Goal: Information Seeking & Learning: Stay updated

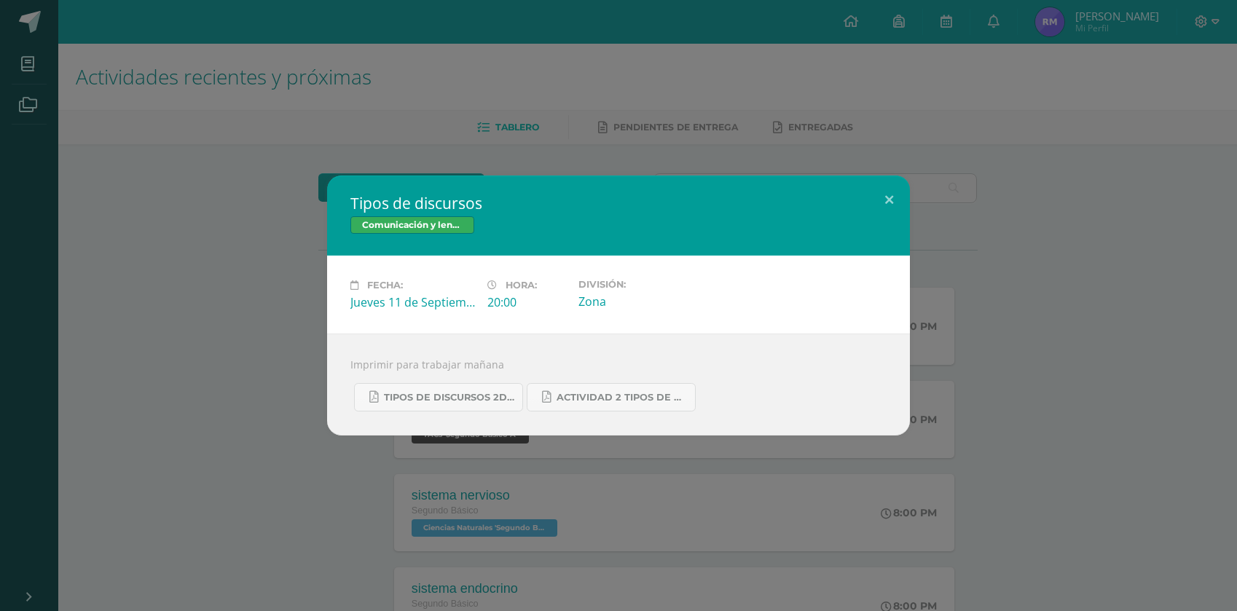
scroll to position [267, 0]
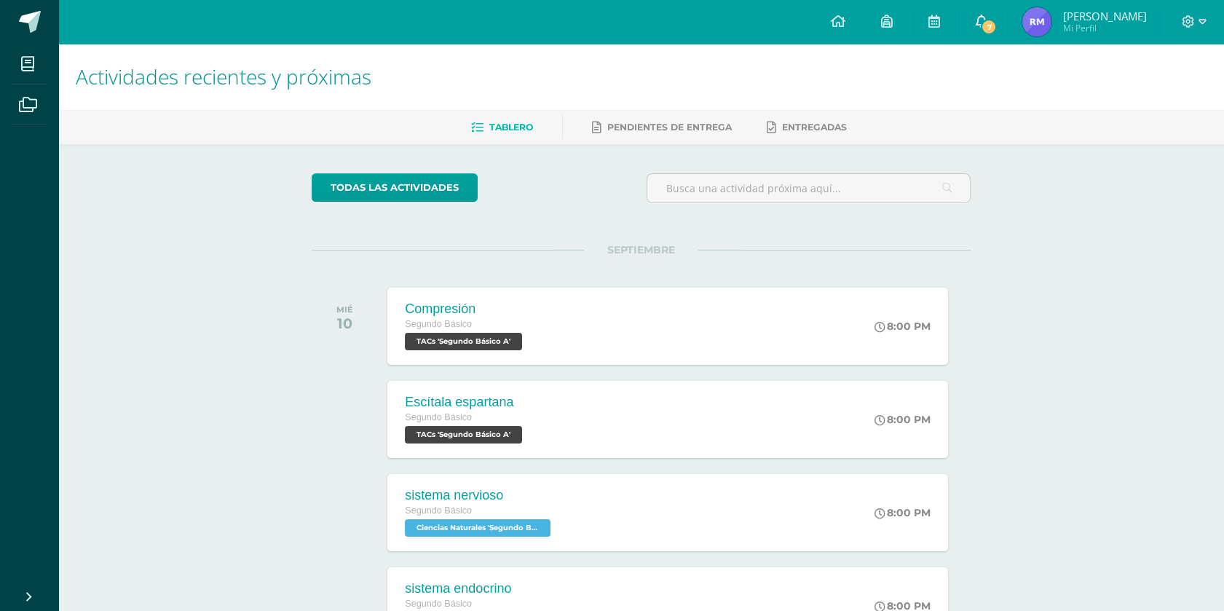
click at [1002, 32] on link "7" at bounding box center [981, 22] width 47 height 44
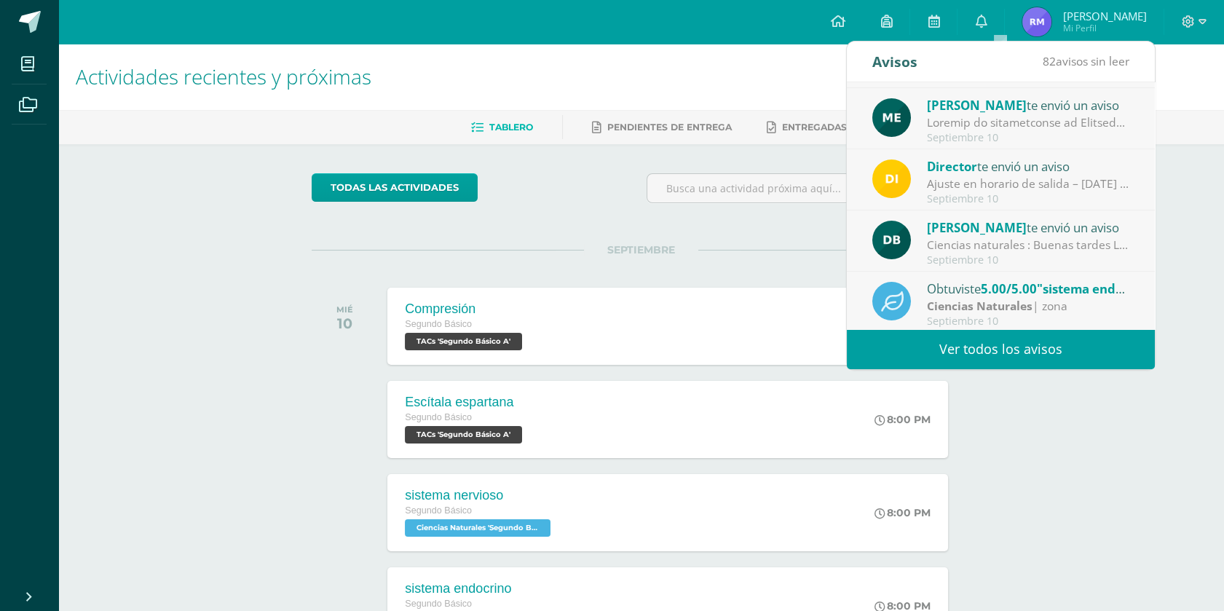
scroll to position [93, 0]
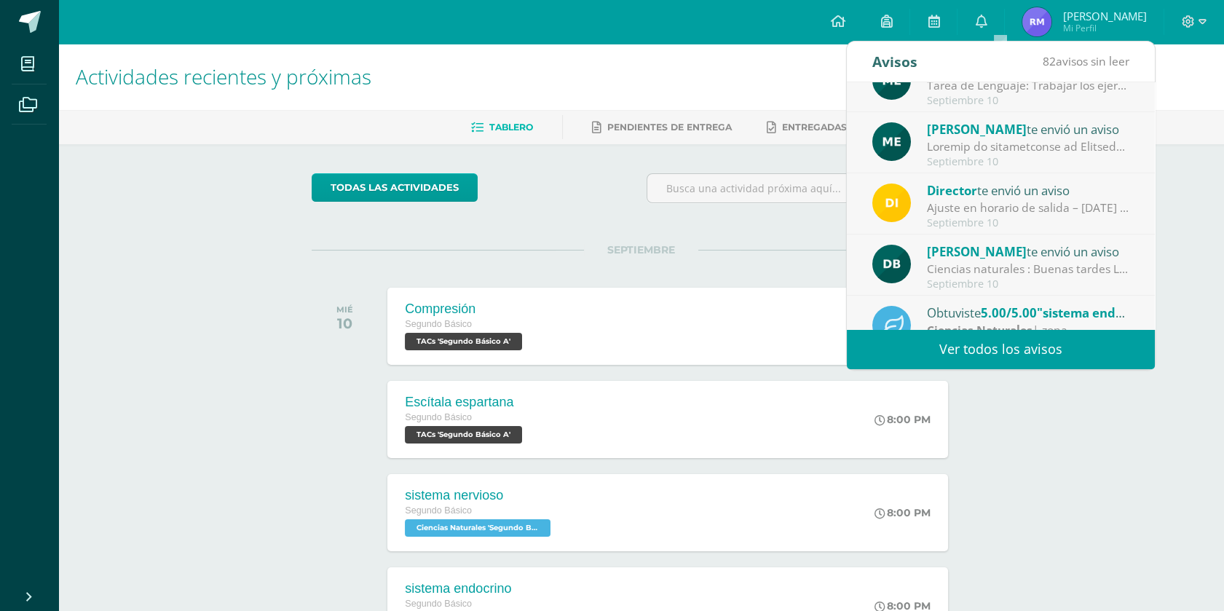
click at [1093, 280] on div "Septiembre 10" at bounding box center [1028, 284] width 202 height 12
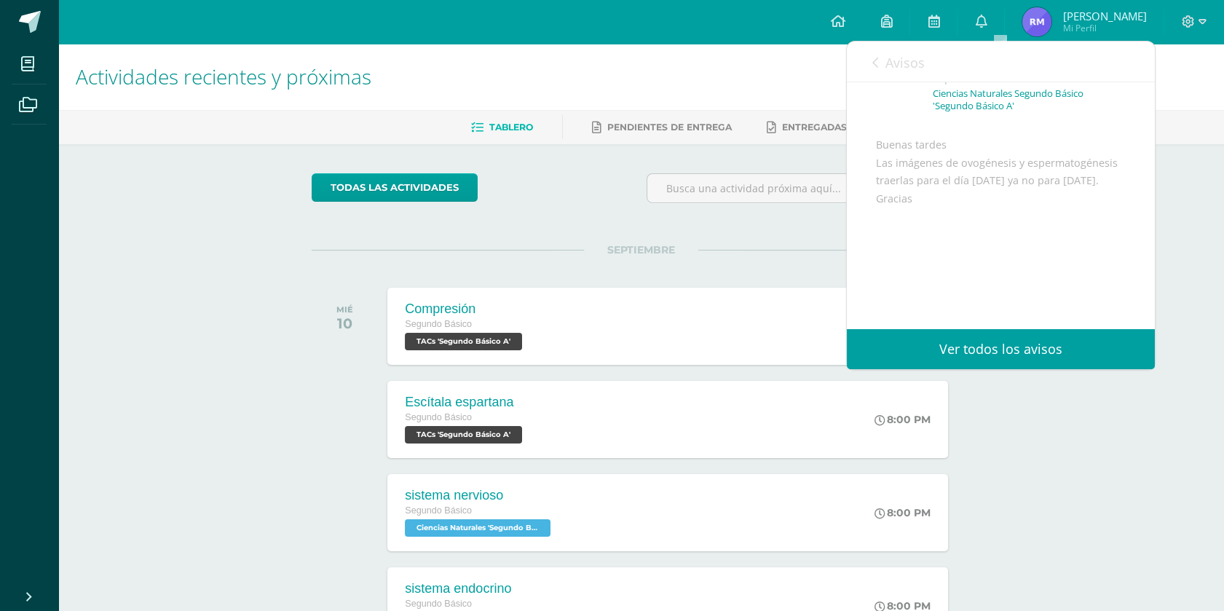
scroll to position [98, 0]
click at [904, 56] on span "Avisos" at bounding box center [905, 62] width 39 height 17
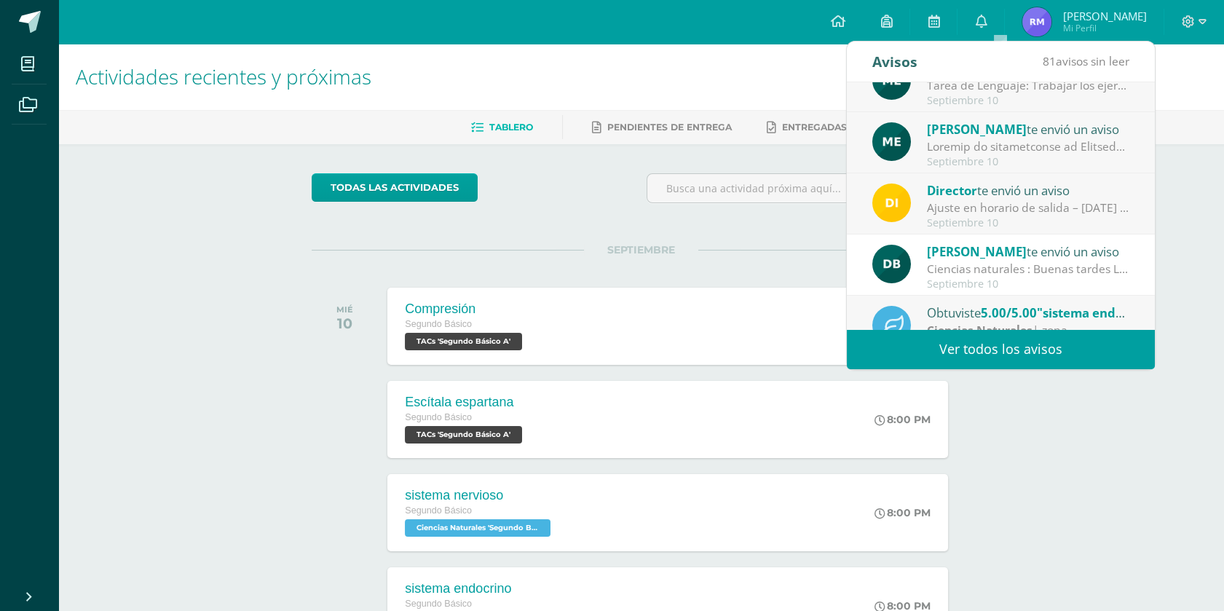
click at [1050, 210] on div "Ajuste en horario de salida – 12 de septiembre : Estimados Padres de Familia, D…" at bounding box center [1028, 208] width 202 height 17
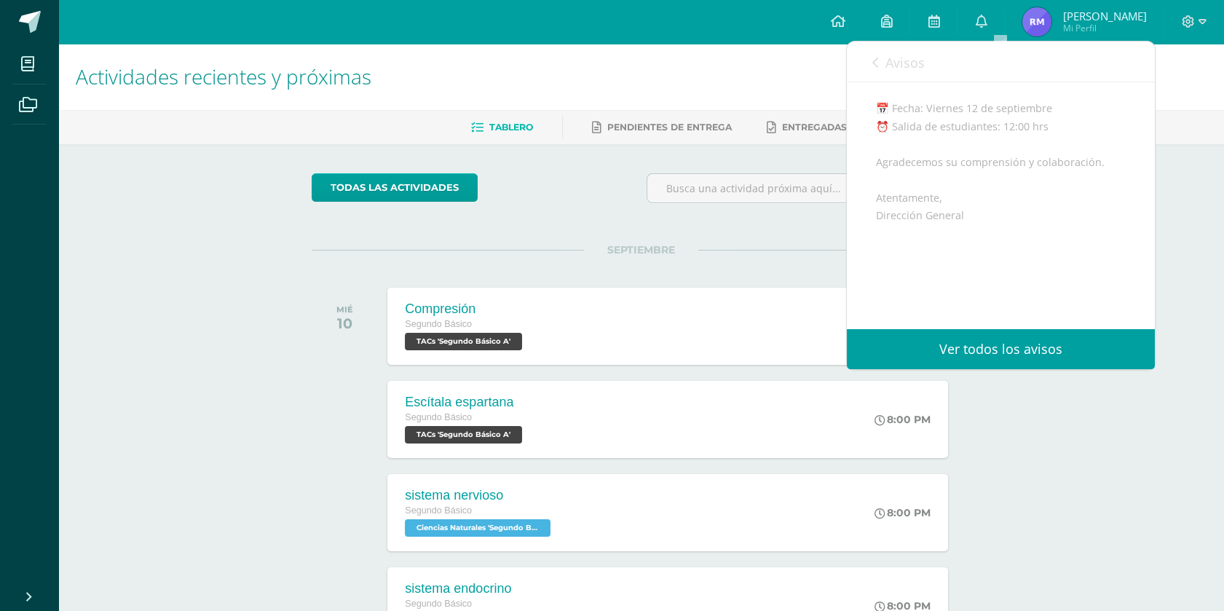
scroll to position [224, 0]
click at [881, 61] on link "Avisos" at bounding box center [899, 63] width 52 height 42
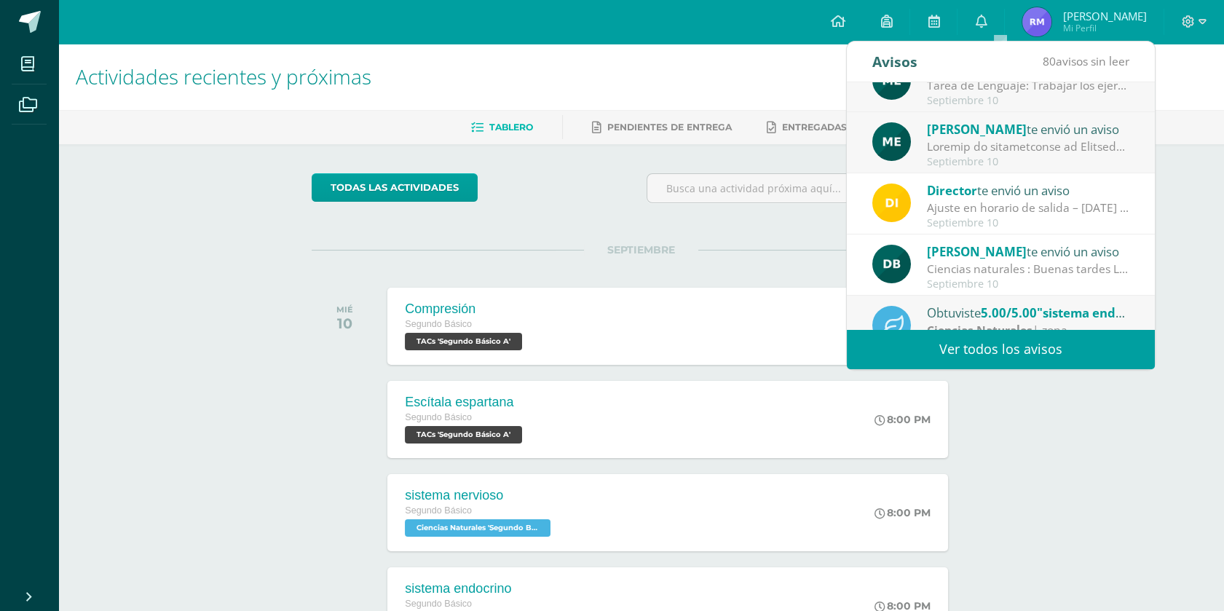
click at [1040, 153] on div at bounding box center [1028, 146] width 202 height 17
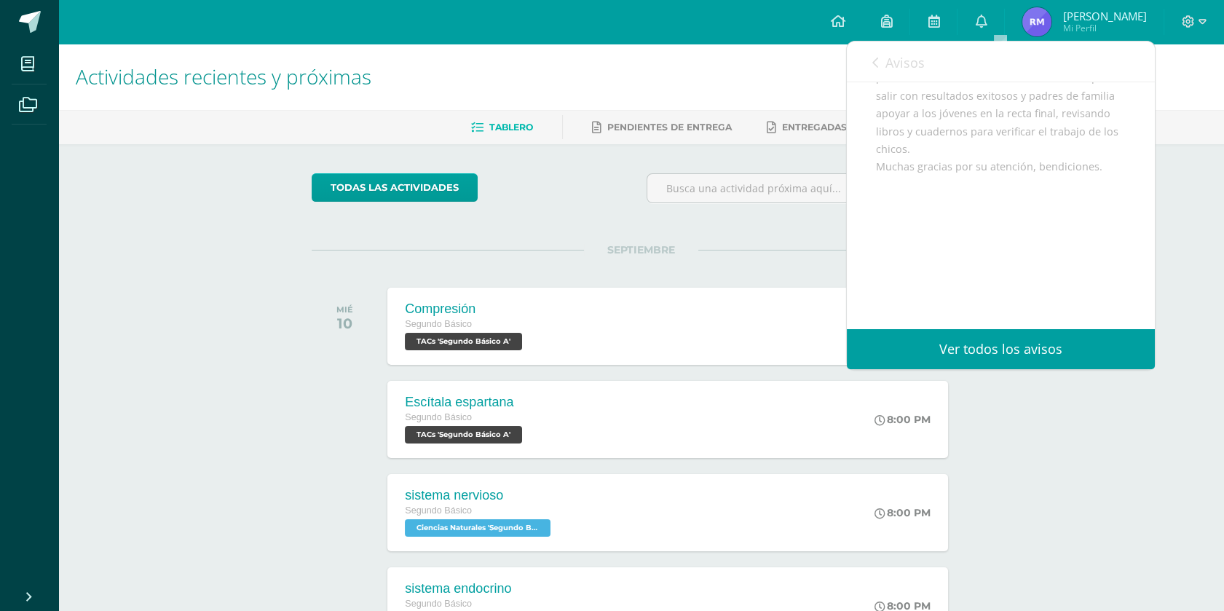
scroll to position [588, 0]
click at [897, 59] on span "Avisos" at bounding box center [905, 62] width 39 height 17
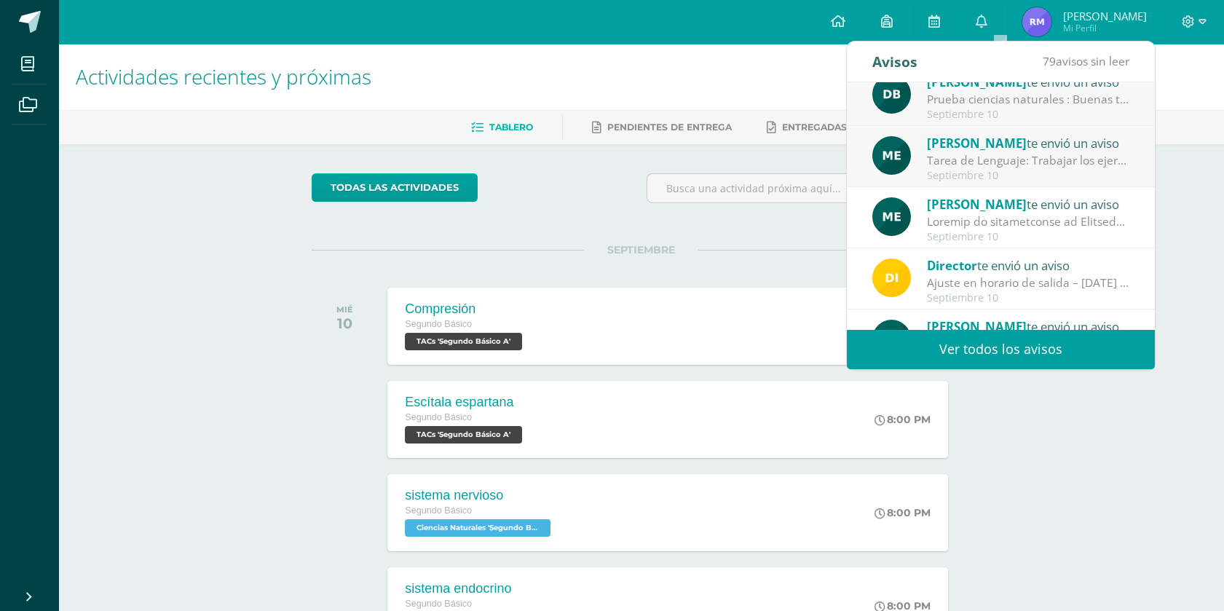
scroll to position [0, 0]
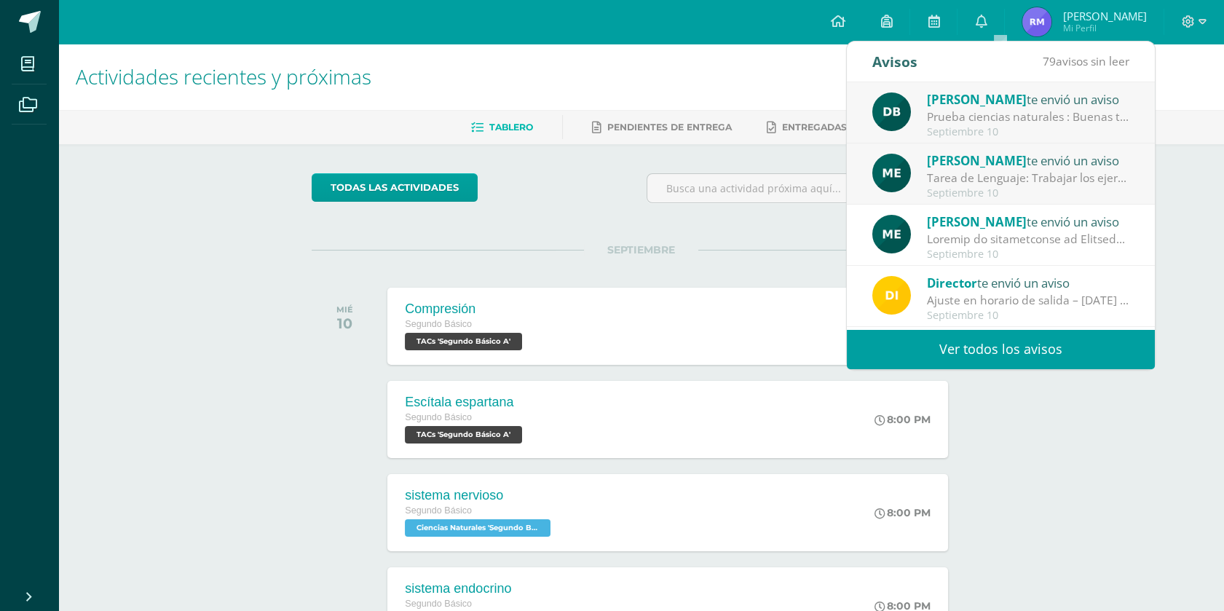
click at [1076, 181] on div "Tarea de Lenguaje: Trabajar los ejercicios de los documentos subidos en este es…" at bounding box center [1028, 178] width 202 height 17
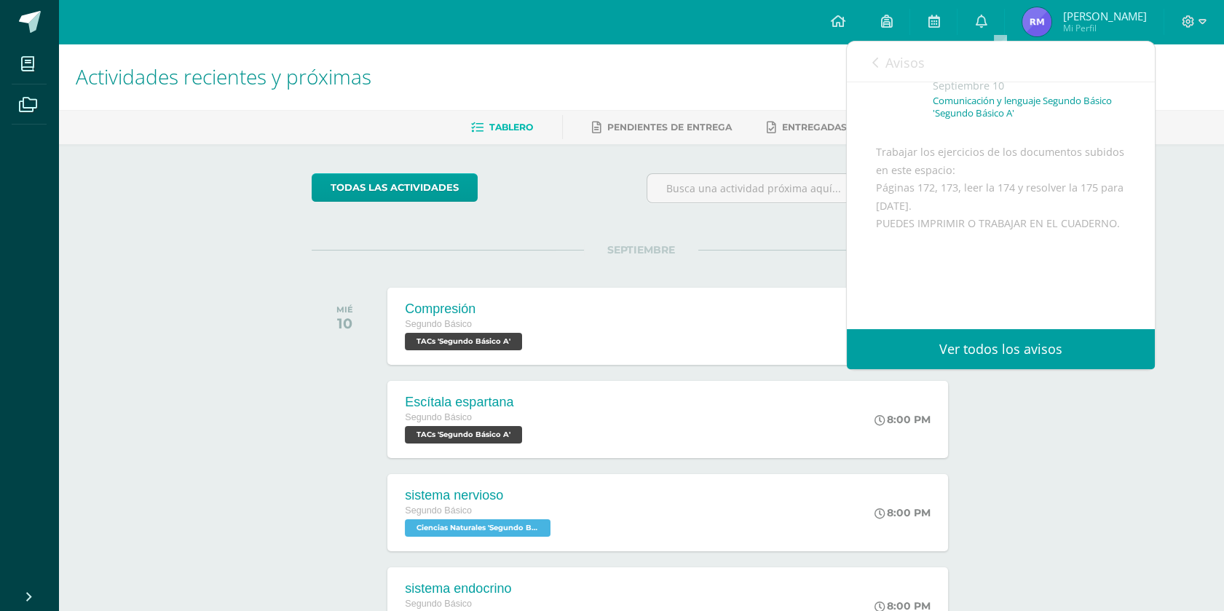
scroll to position [84, 0]
click at [885, 59] on link "Avisos" at bounding box center [899, 63] width 52 height 42
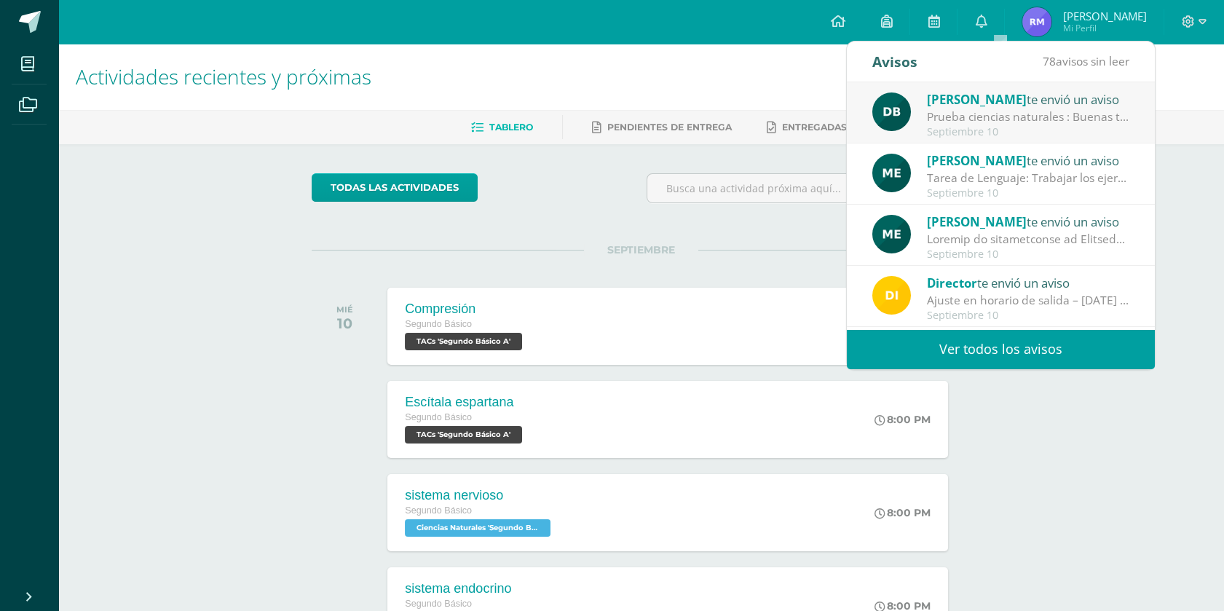
click at [1045, 127] on div "Septiembre 10" at bounding box center [1028, 132] width 202 height 12
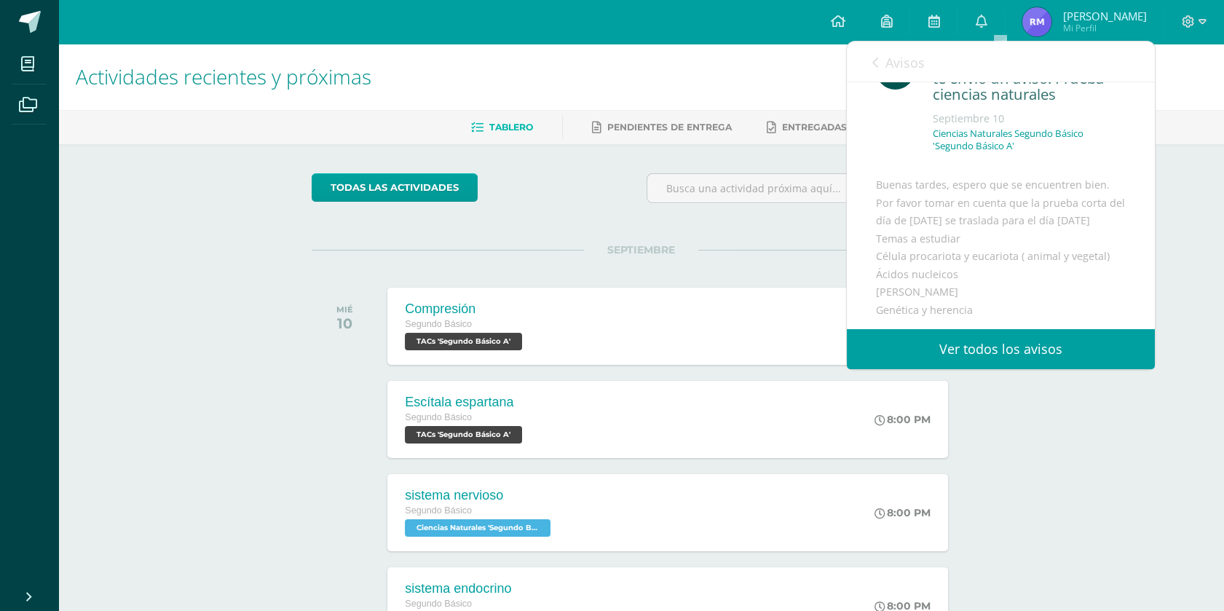
scroll to position [0, 0]
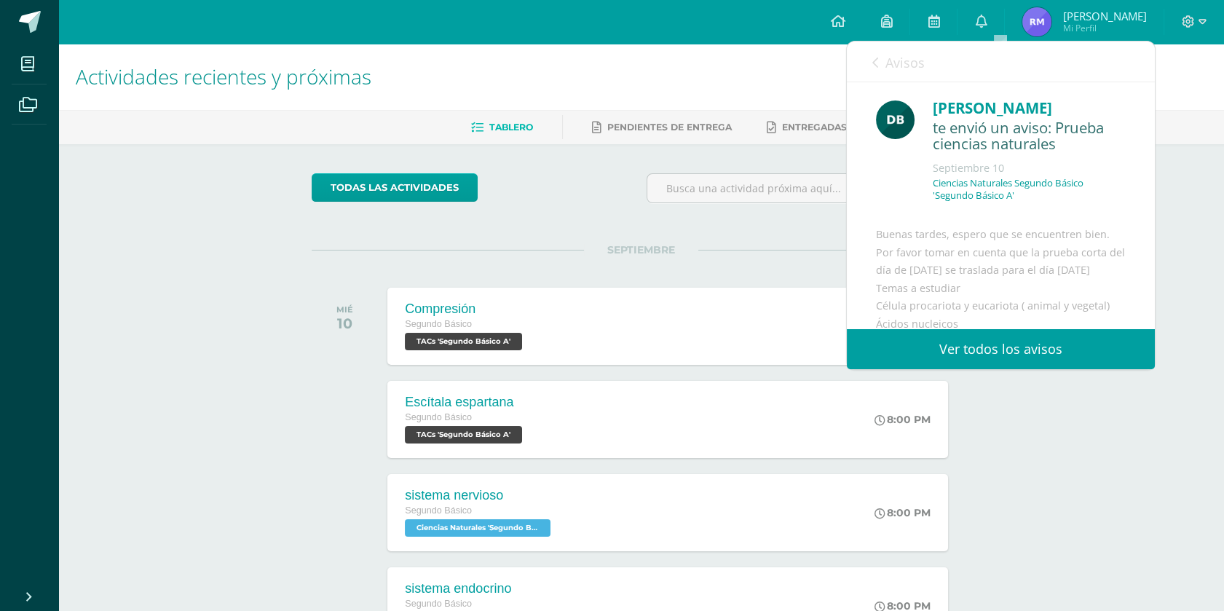
click at [897, 54] on span "Avisos" at bounding box center [905, 62] width 39 height 17
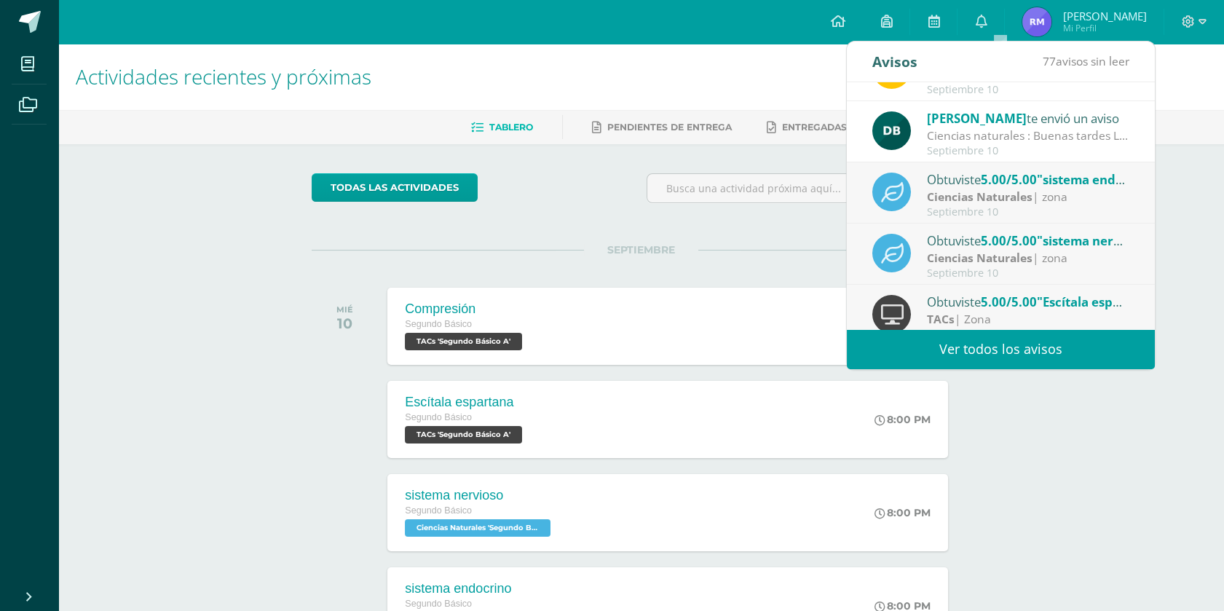
scroll to position [243, 0]
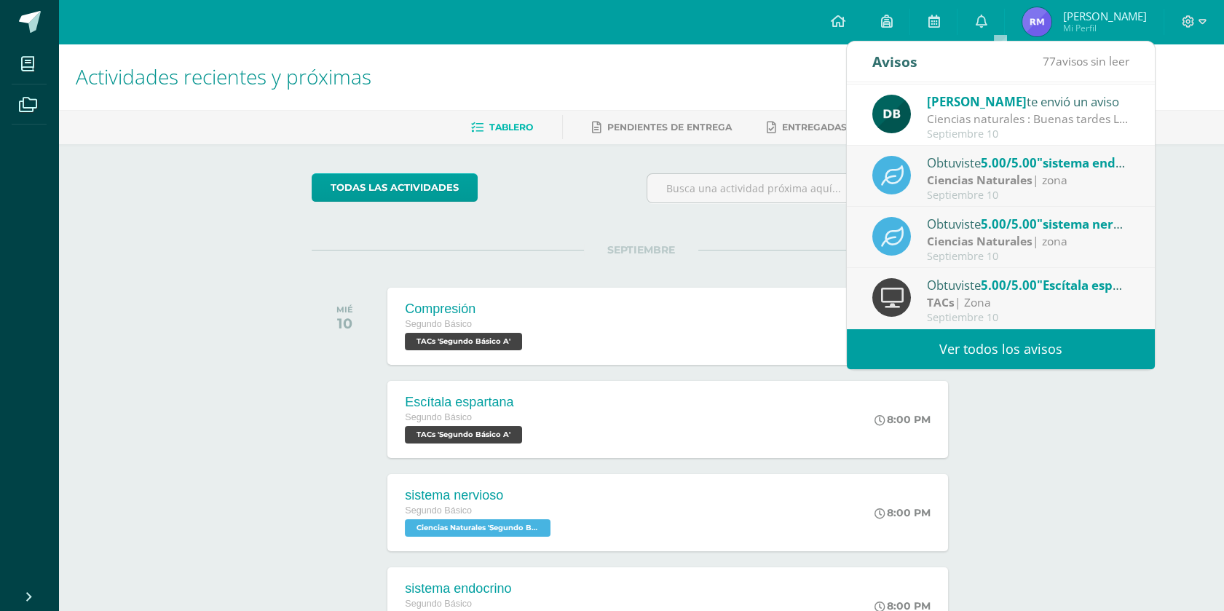
click at [1085, 292] on span ""Escítala espartana"" at bounding box center [1098, 285] width 122 height 17
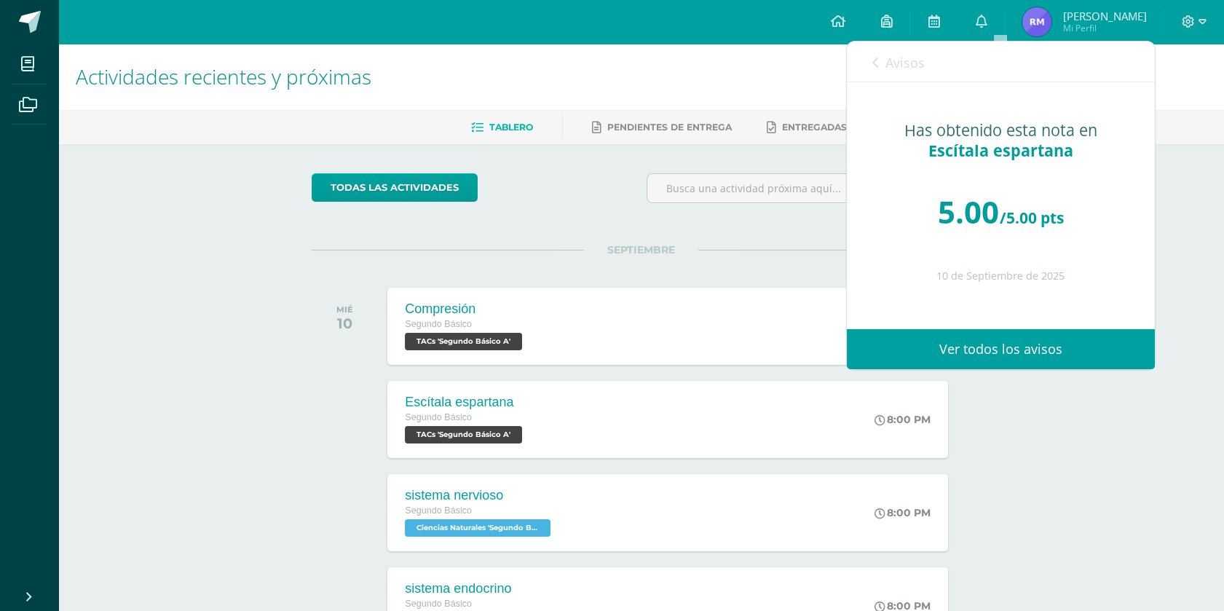
click at [881, 62] on link "Avisos" at bounding box center [899, 63] width 52 height 42
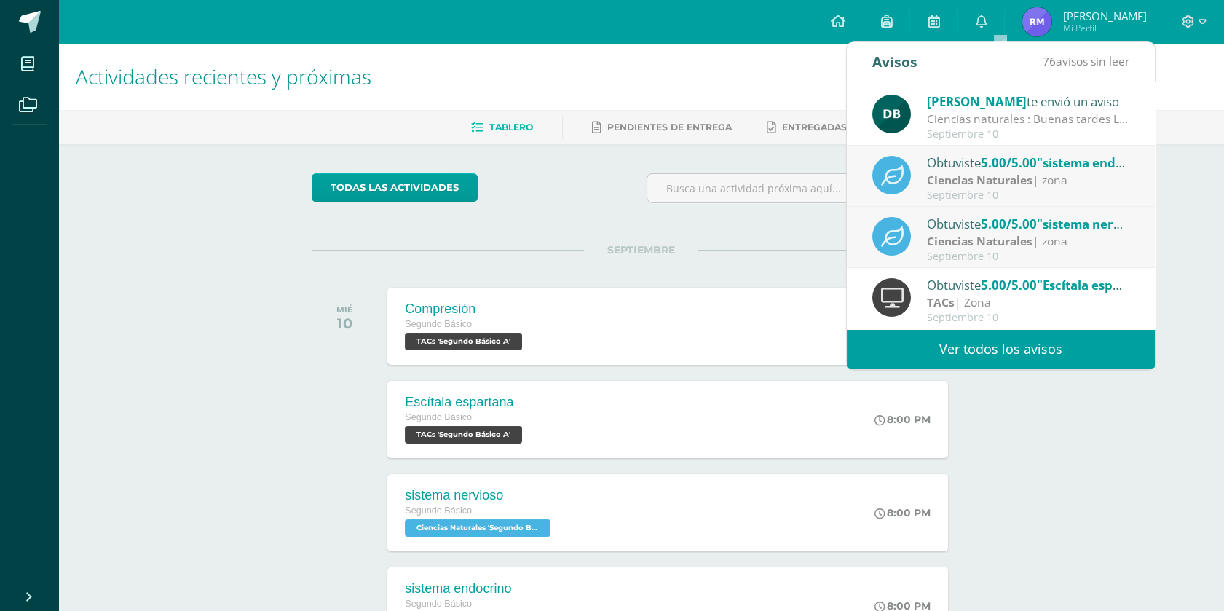
click at [956, 224] on div "Obtuviste 5.00/5.00 "sistema nervioso" en Ciencias Naturales" at bounding box center [1028, 223] width 202 height 19
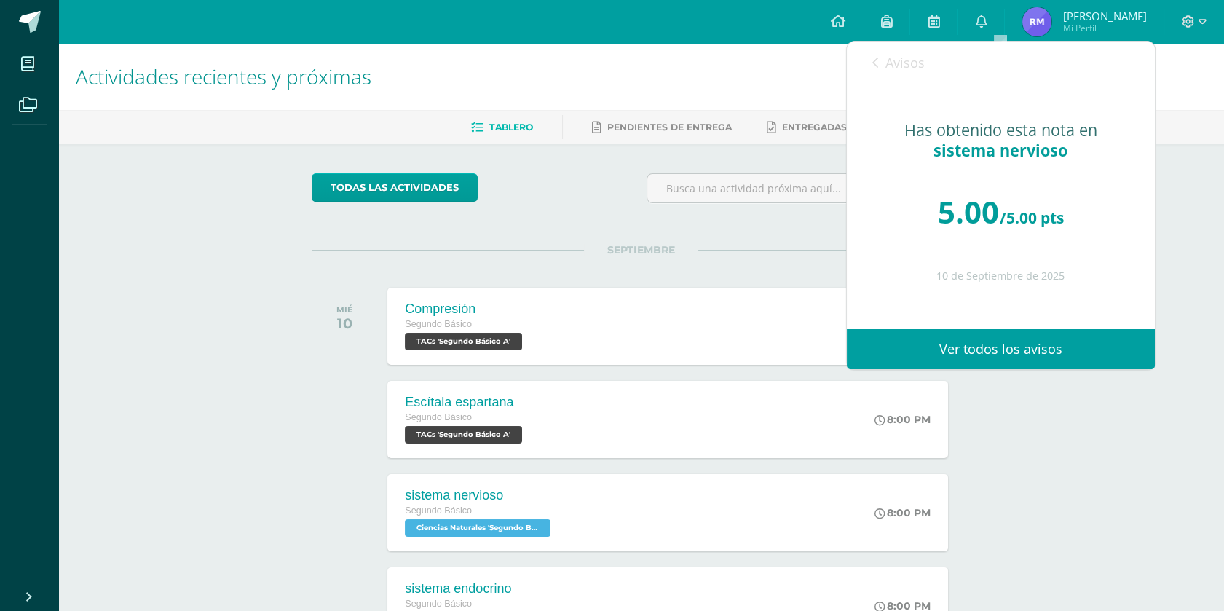
click at [908, 63] on span "Avisos" at bounding box center [905, 62] width 39 height 17
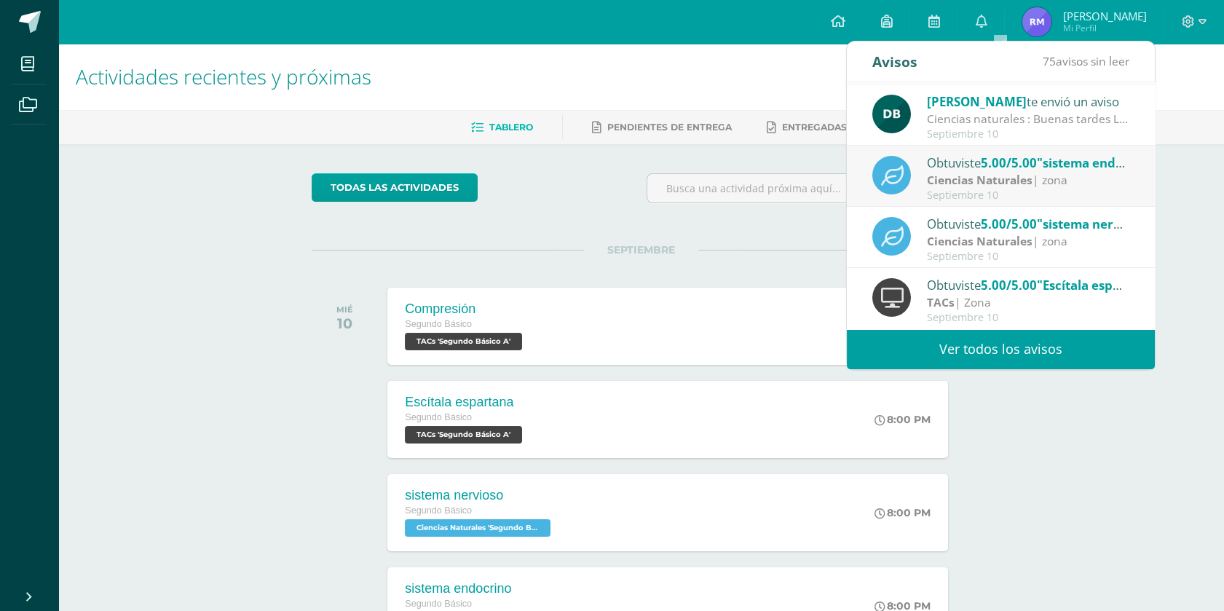
click at [959, 170] on div "Obtuviste 5.00/5.00 "sistema endocrino" en Ciencias Naturales" at bounding box center [1028, 162] width 202 height 19
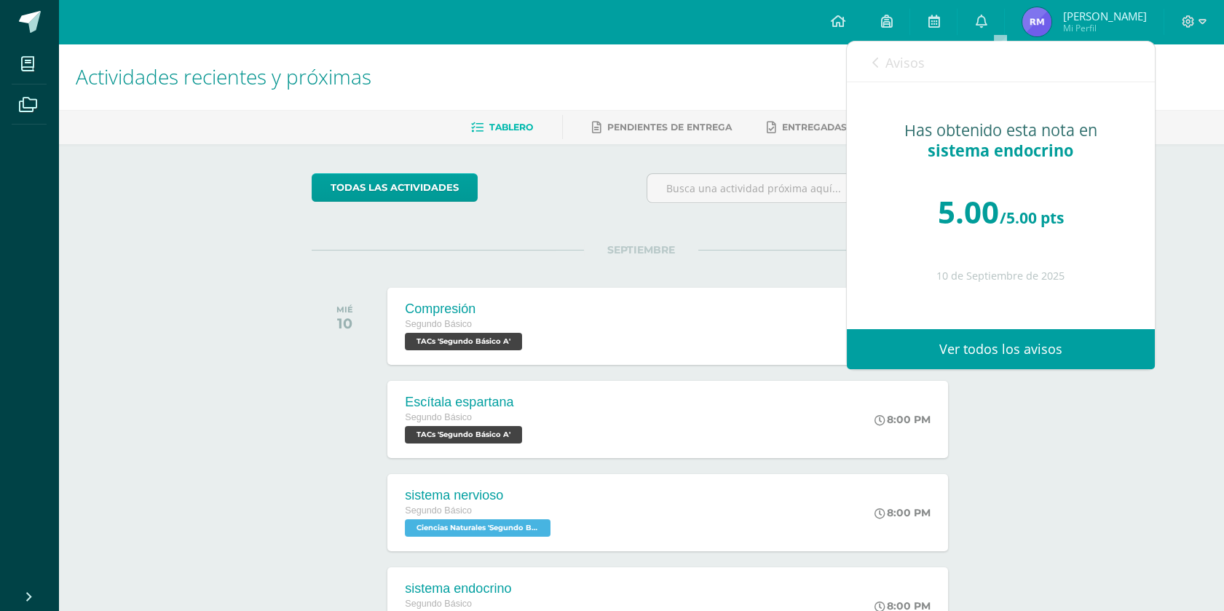
click at [905, 54] on span "Avisos" at bounding box center [905, 62] width 39 height 17
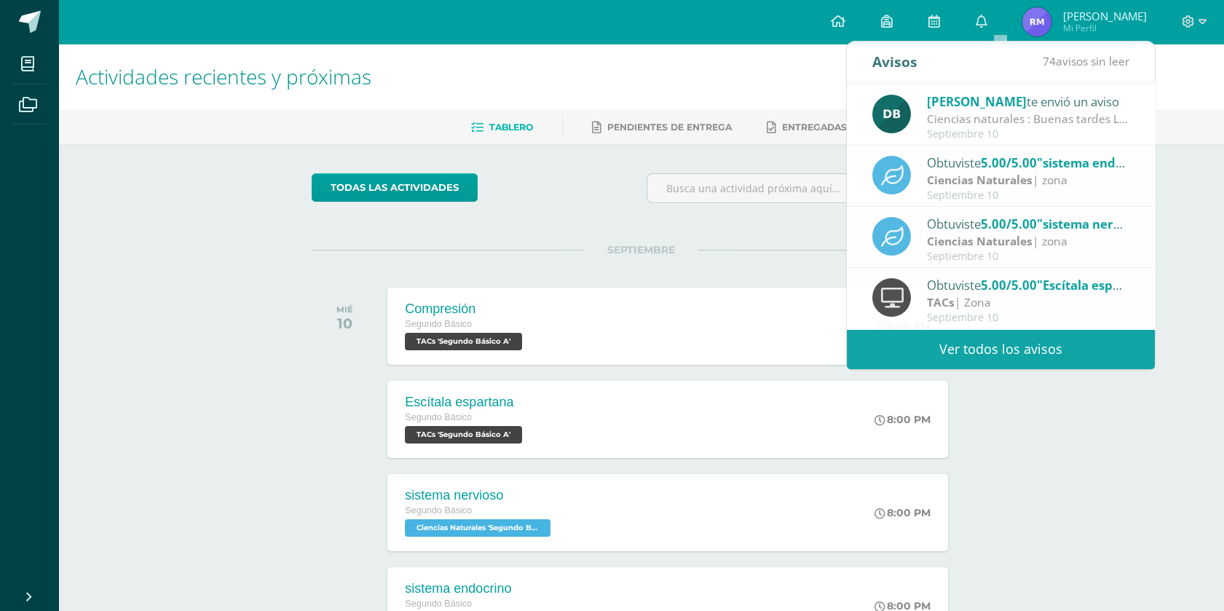
click at [775, 262] on div "SEPTIEMBRE MIÉ 10 Compresión Segundo Básico TACs 'Segundo Básico A' 8:00 PM Com…" at bounding box center [641, 308] width 659 height 117
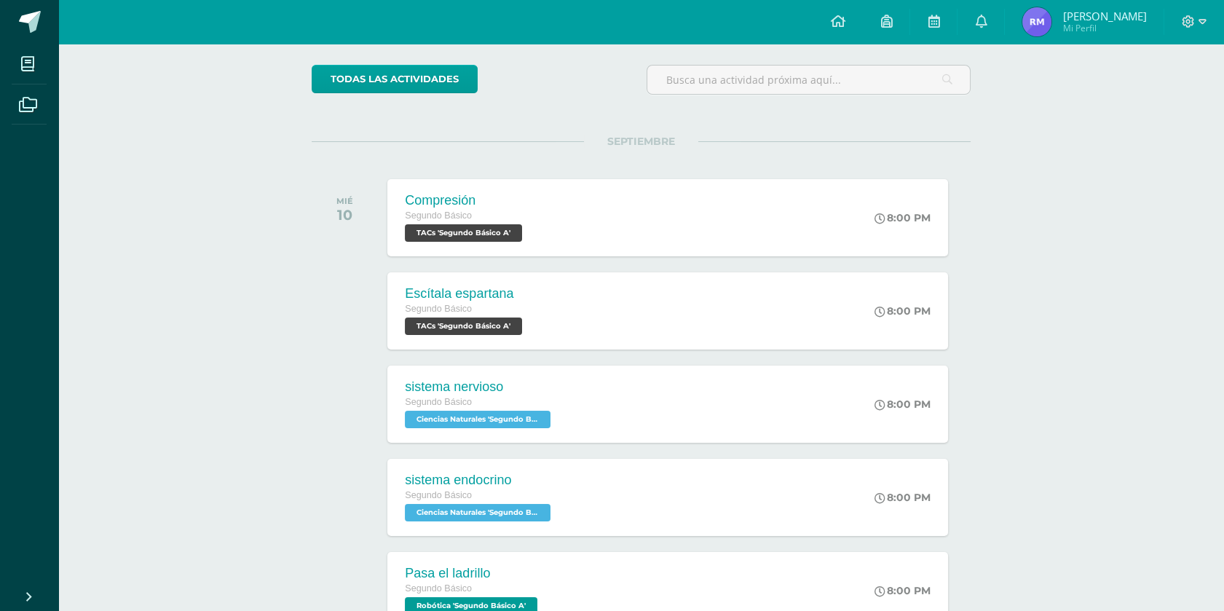
scroll to position [93, 0]
